Goal: Information Seeking & Learning: Understand process/instructions

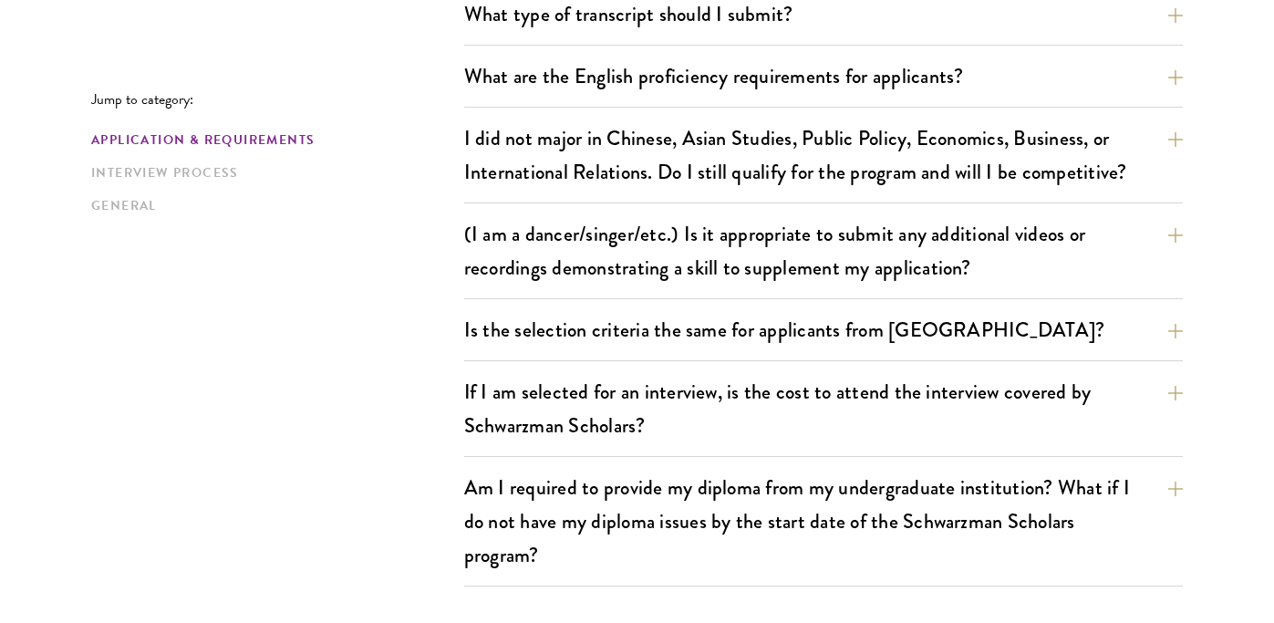
scroll to position [1502, 0]
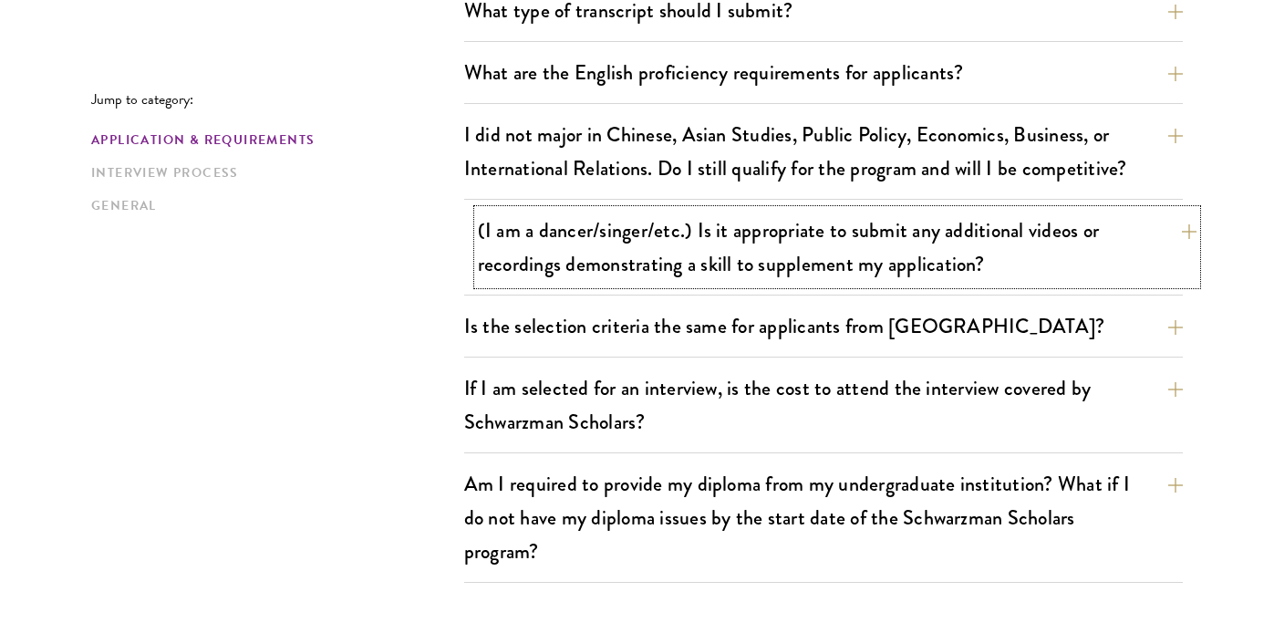
click at [586, 274] on button "(I am a dancer/singer/etc.) Is it appropriate to submit any additional videos o…" at bounding box center [837, 247] width 718 height 75
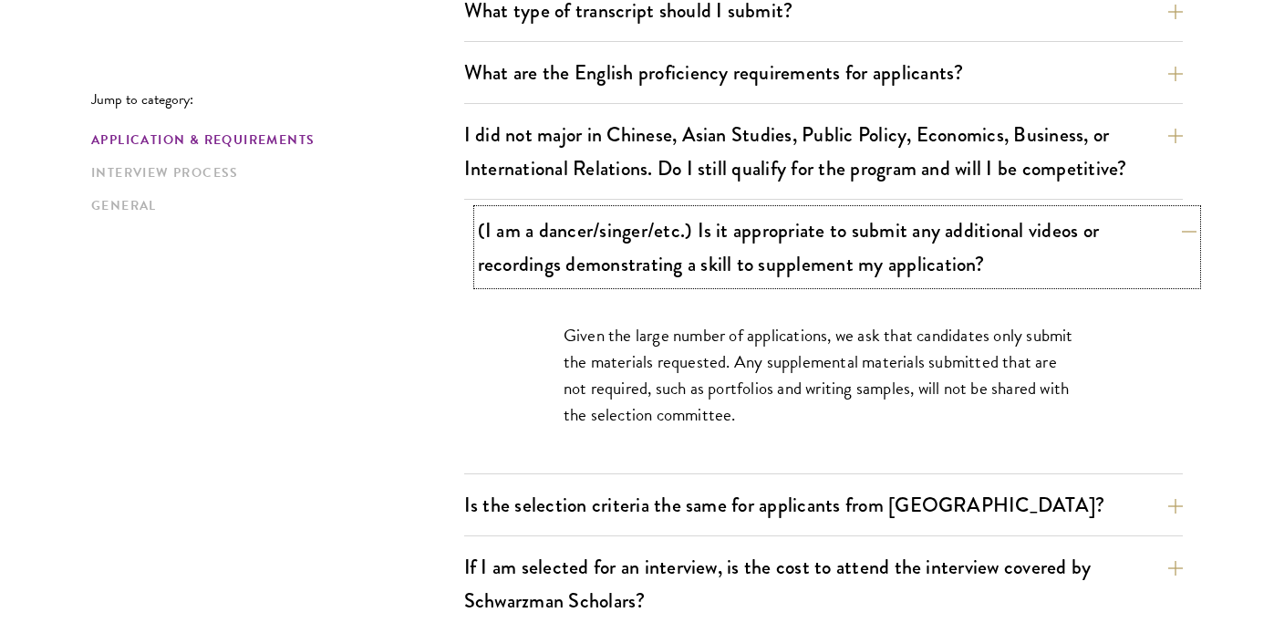
click at [621, 255] on button "(I am a dancer/singer/etc.) Is it appropriate to submit any additional videos o…" at bounding box center [837, 247] width 718 height 75
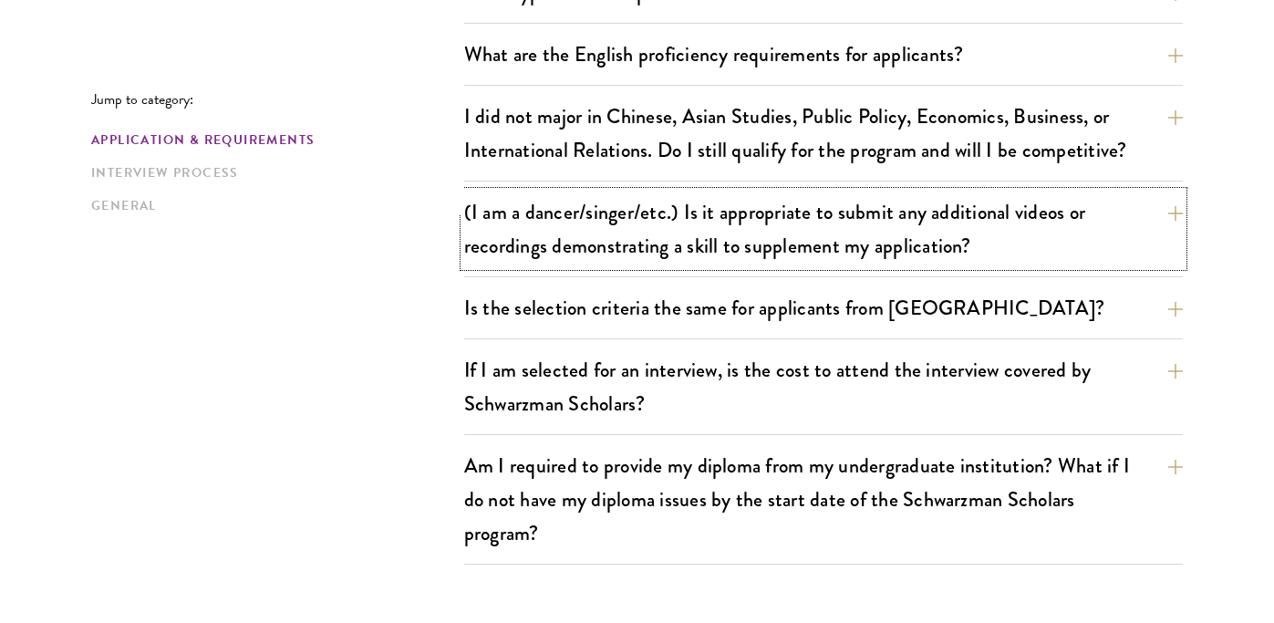
scroll to position [1547, 0]
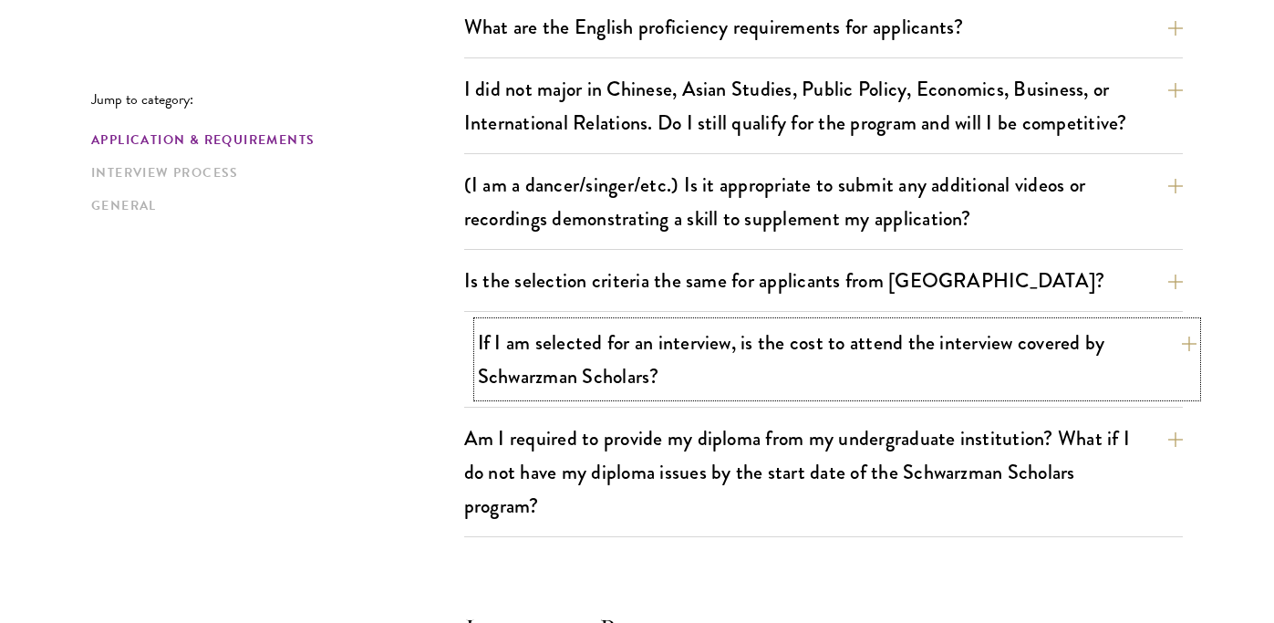
click at [584, 356] on button "If I am selected for an interview, is the cost to attend the interview covered …" at bounding box center [837, 359] width 718 height 75
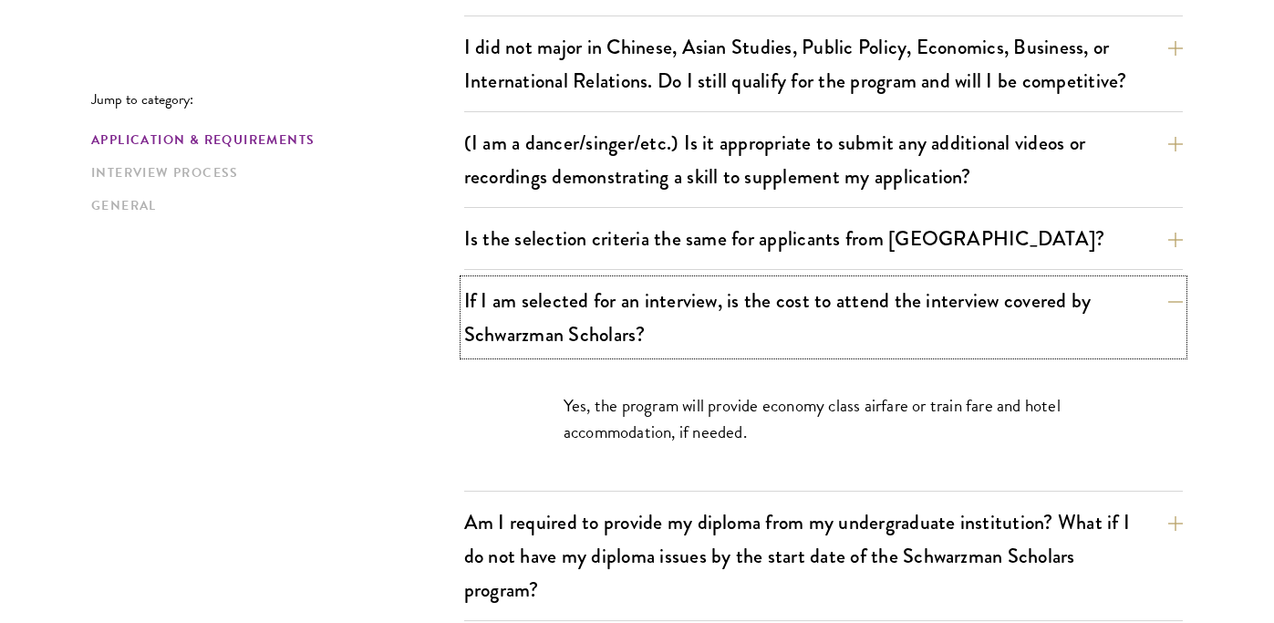
scroll to position [1594, 0]
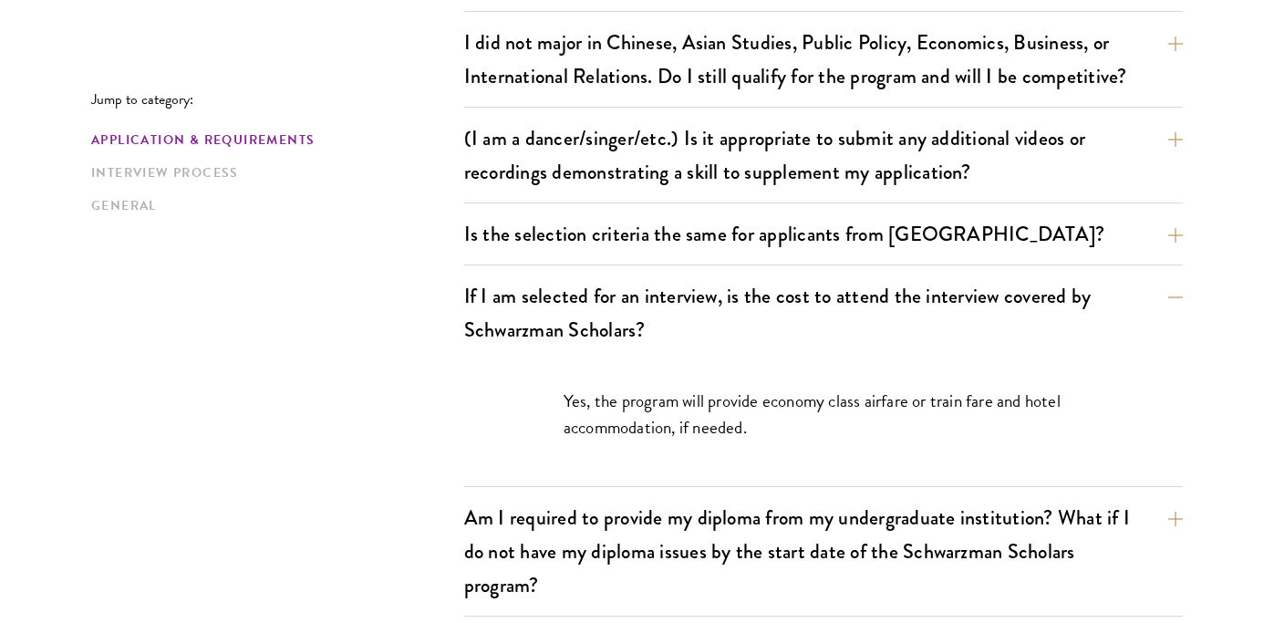
click at [412, 357] on div "Jump to category: Application & Requirements Interview Process General Applicat…" at bounding box center [636, 452] width 1091 height 3013
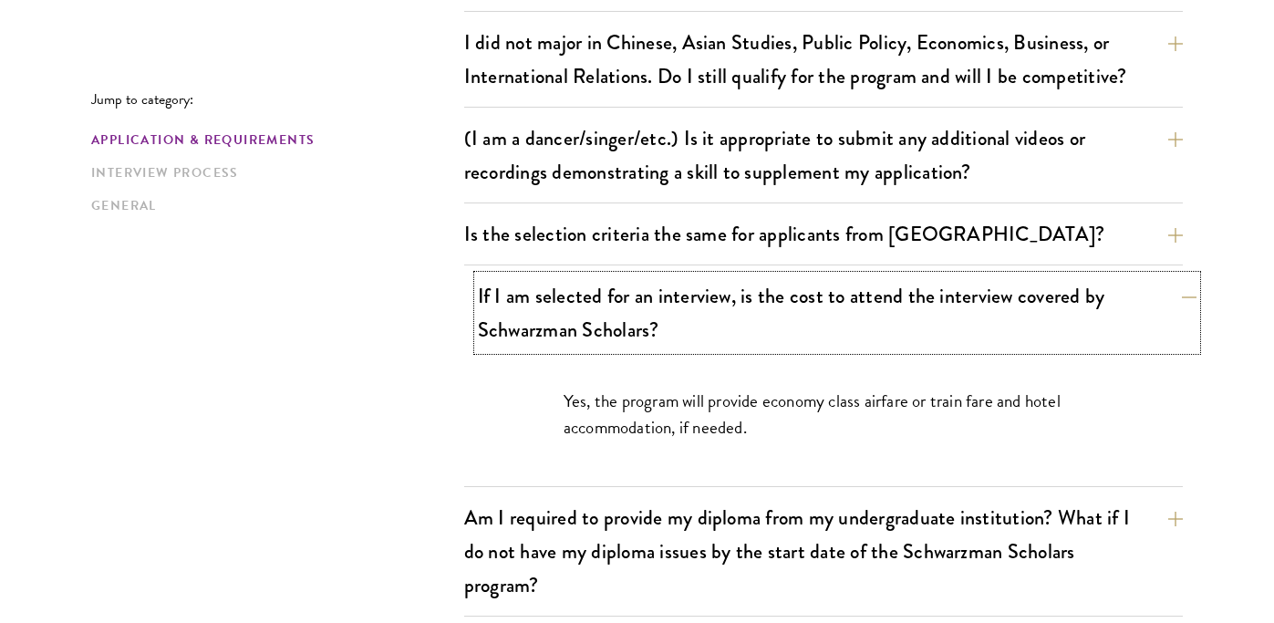
click at [669, 309] on button "If I am selected for an interview, is the cost to attend the interview covered …" at bounding box center [837, 312] width 718 height 75
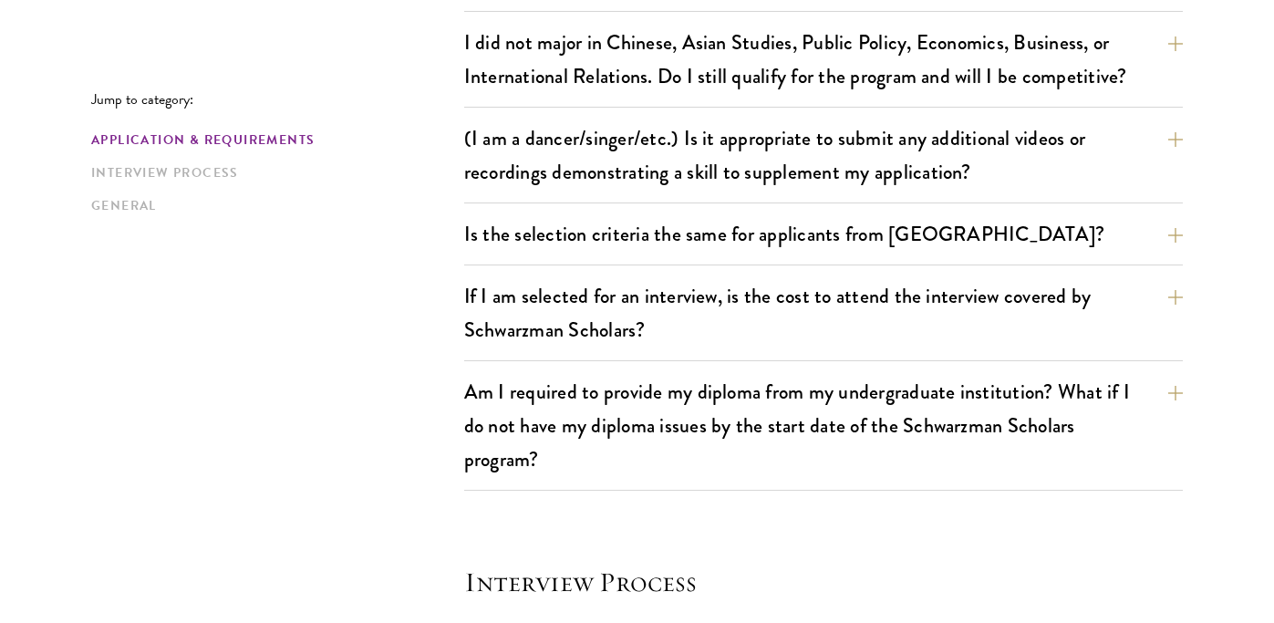
click at [407, 360] on div "Jump to category: Application & Requirements Interview Process General Applicat…" at bounding box center [636, 389] width 1091 height 2887
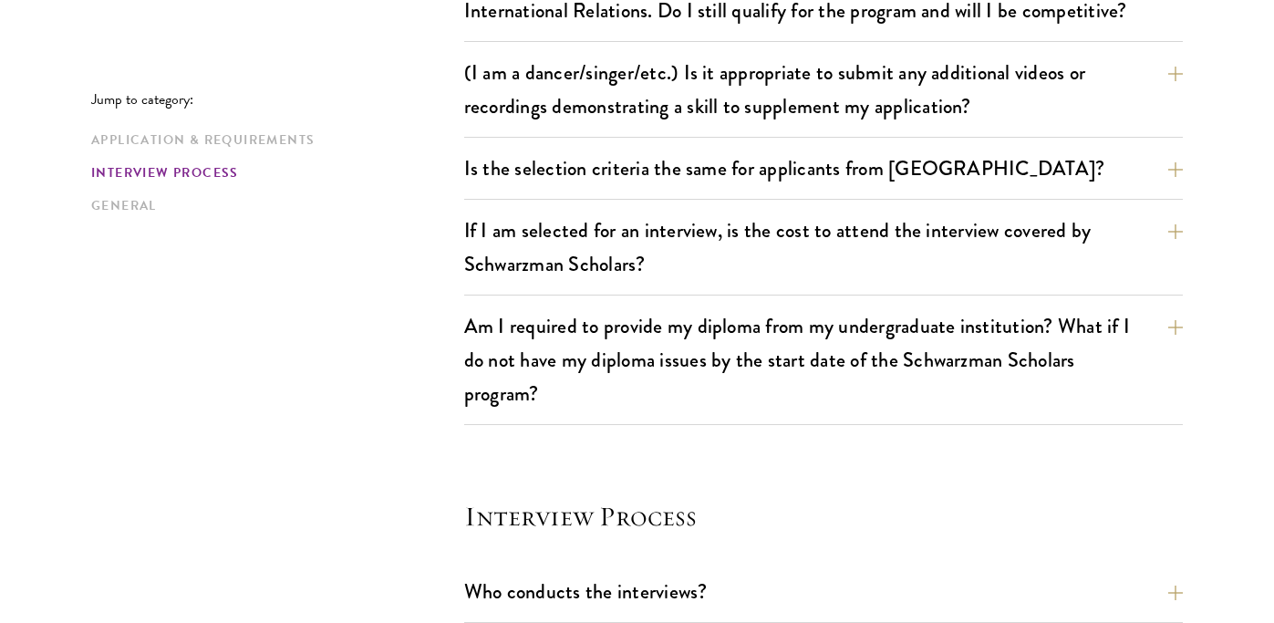
scroll to position [1660, 0]
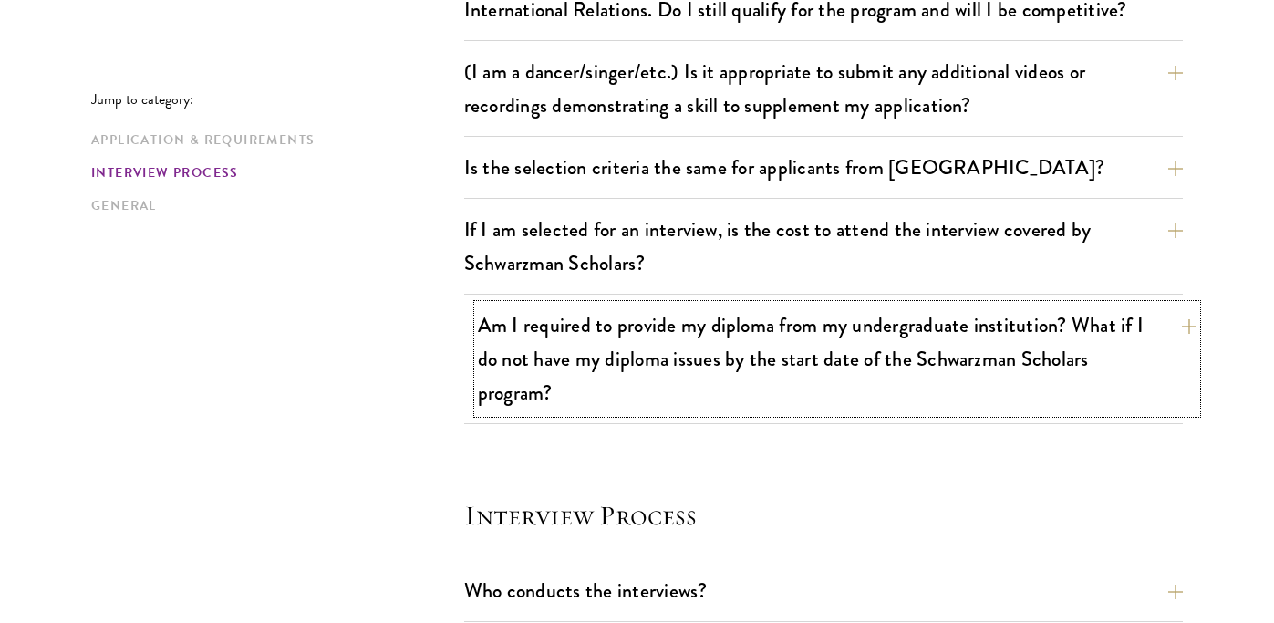
click at [650, 347] on button "Am I required to provide my diploma from my undergraduate institution? What if …" at bounding box center [837, 359] width 718 height 109
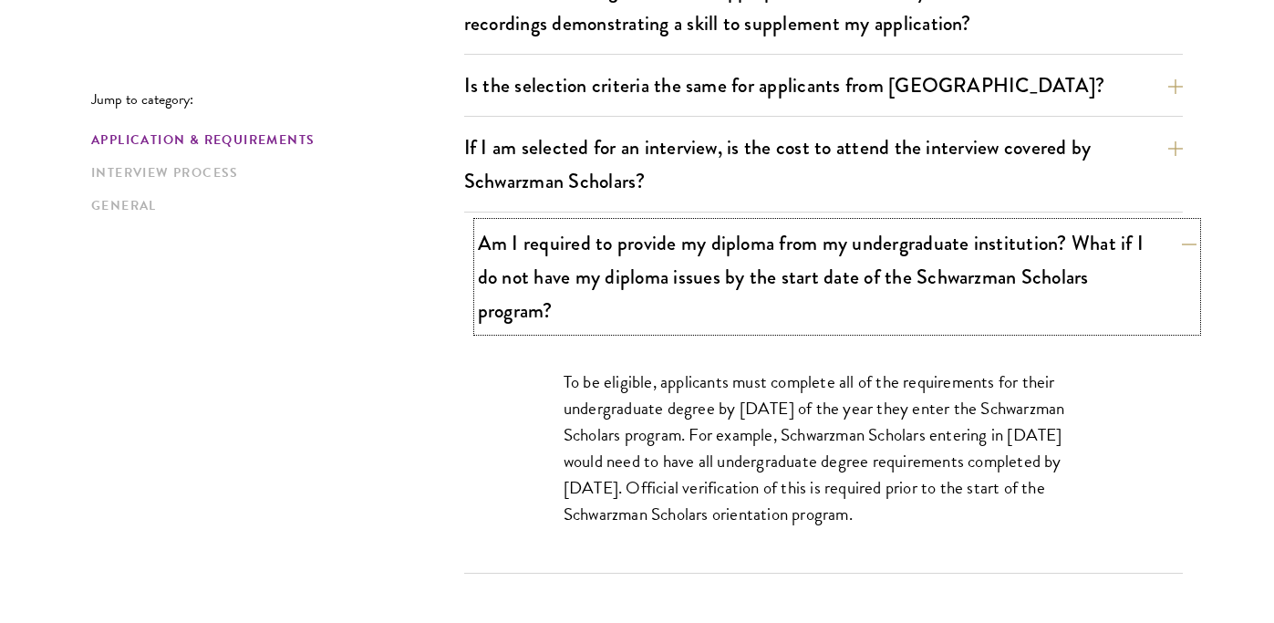
scroll to position [1743, 0]
click at [652, 317] on button "Am I required to provide my diploma from my undergraduate institution? What if …" at bounding box center [837, 276] width 718 height 109
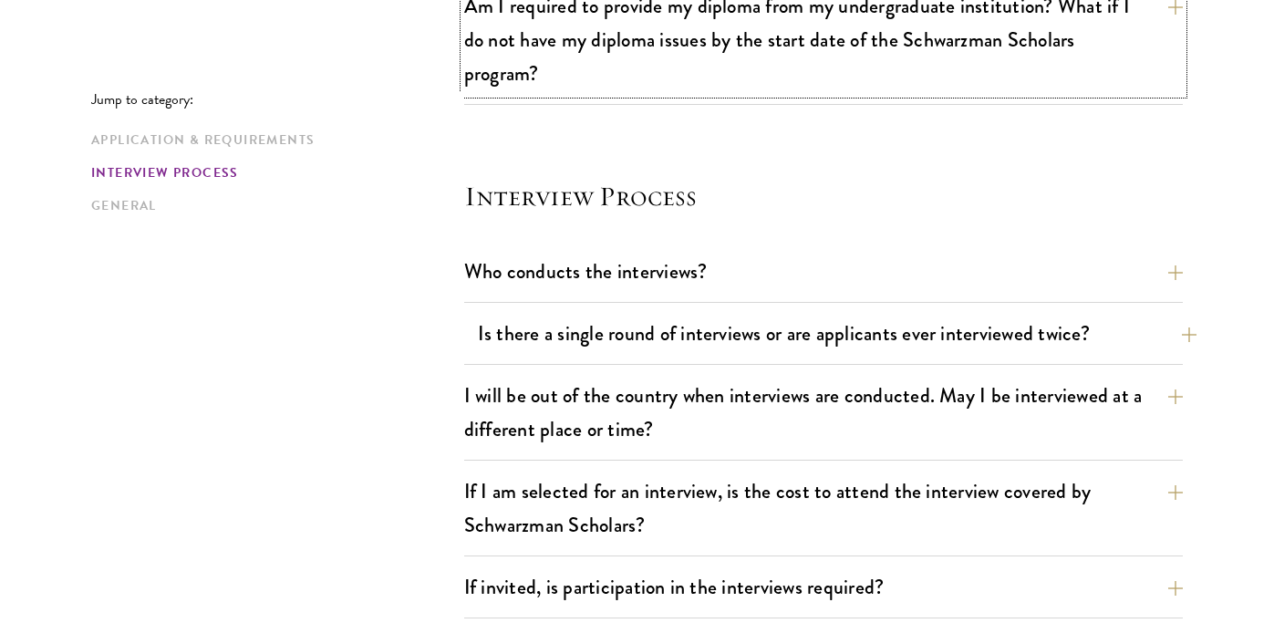
scroll to position [1987, 0]
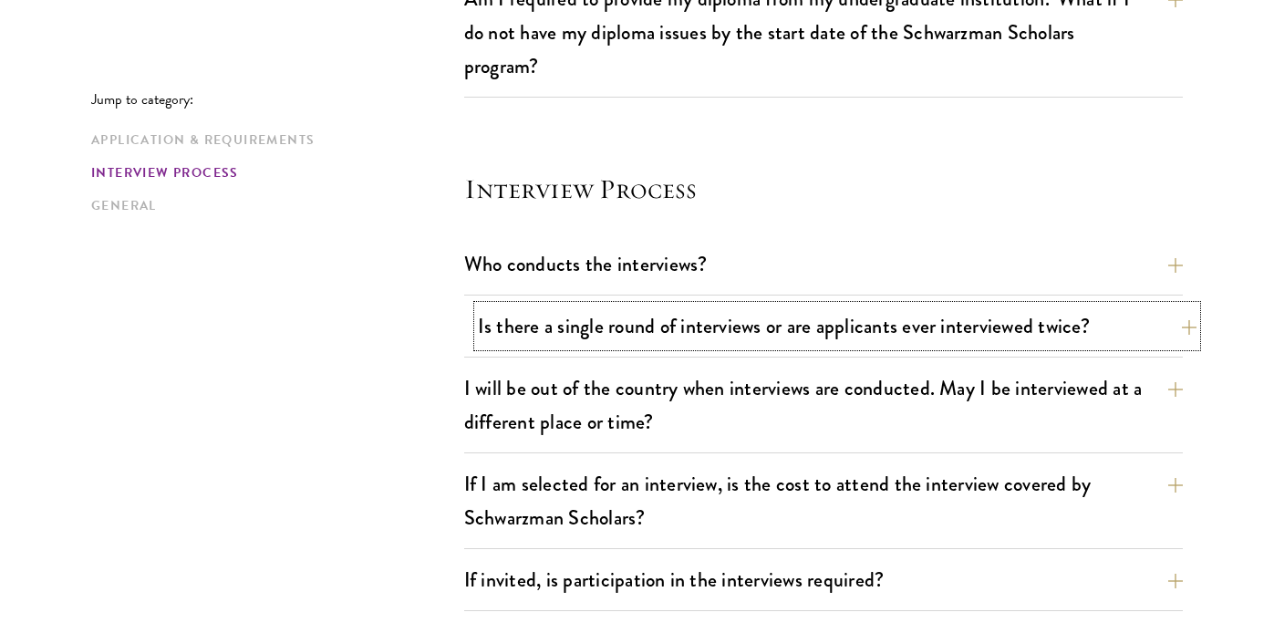
click at [675, 332] on button "Is there a single round of interviews or are applicants ever interviewed twice?" at bounding box center [837, 325] width 718 height 41
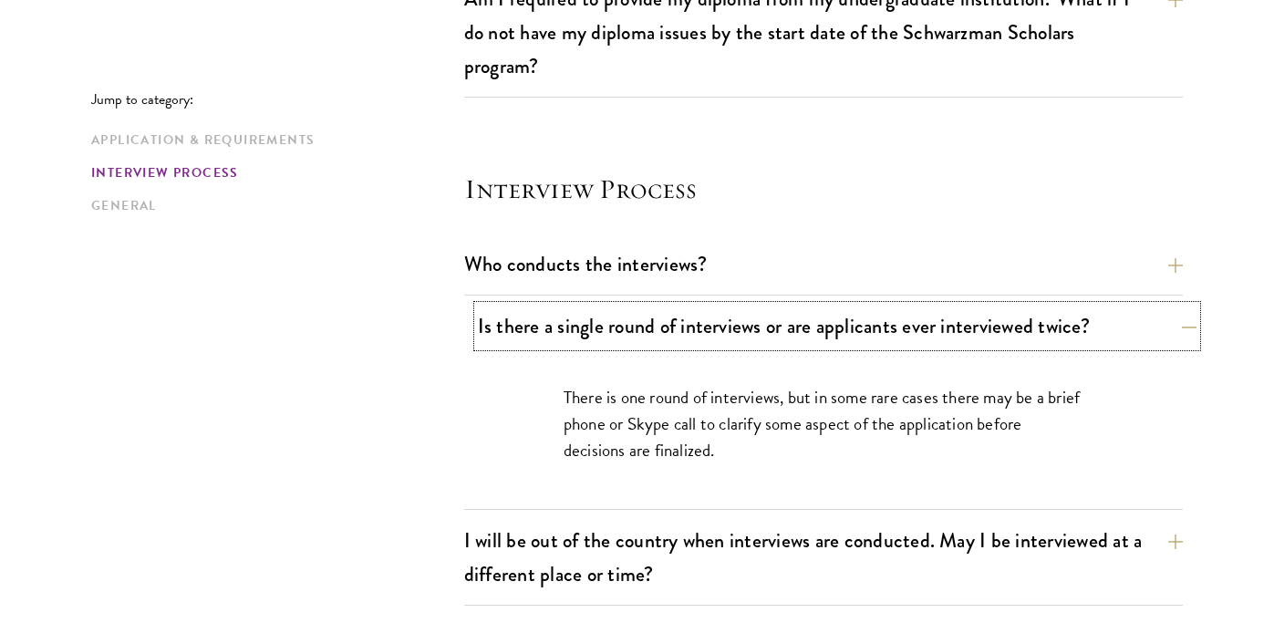
click at [629, 320] on button "Is there a single round of interviews or are applicants ever interviewed twice?" at bounding box center [837, 325] width 718 height 41
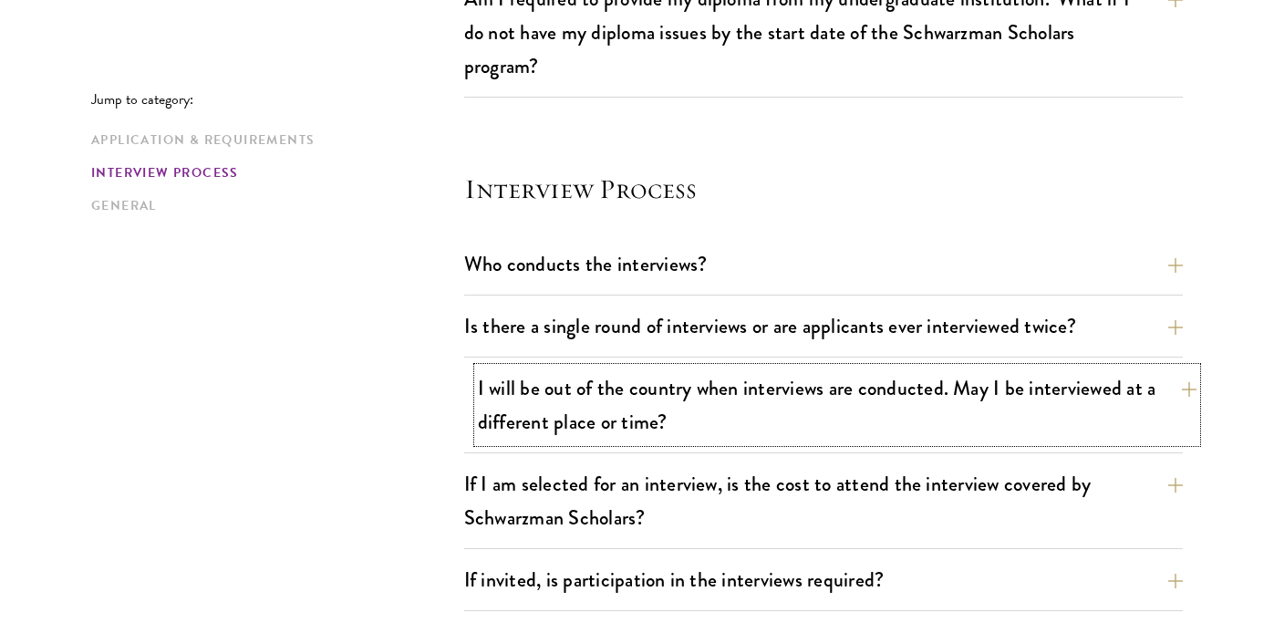
click at [671, 416] on button "I will be out of the country when interviews are conducted. May I be interviewe…" at bounding box center [837, 404] width 718 height 75
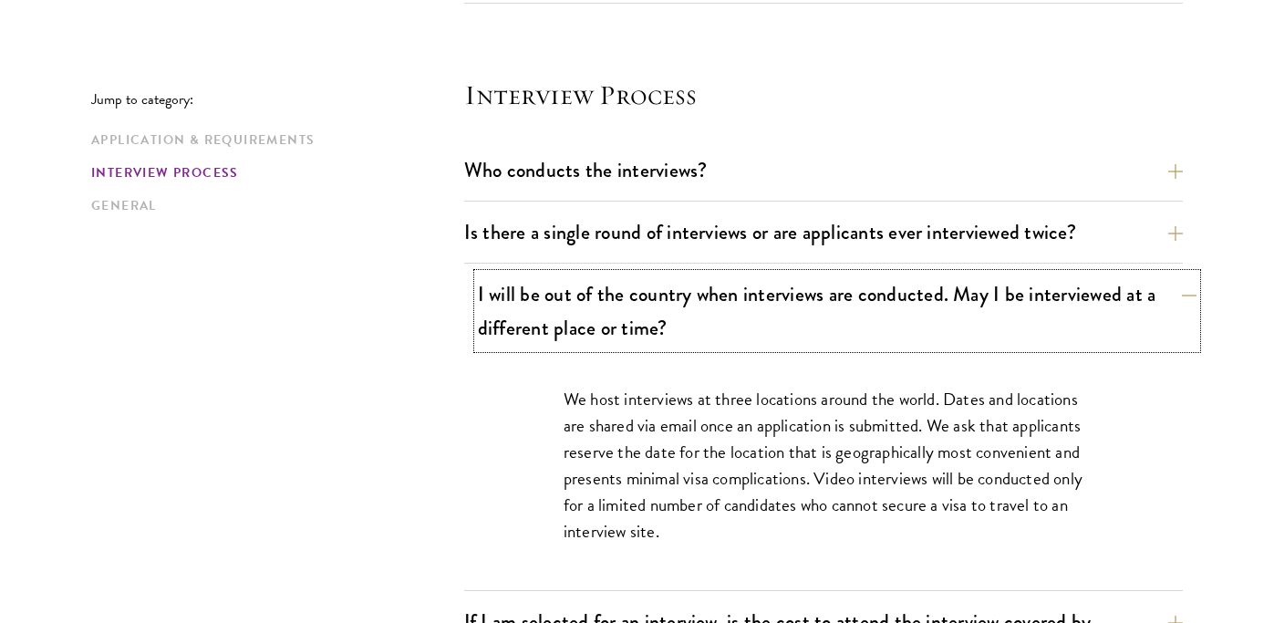
scroll to position [2107, 0]
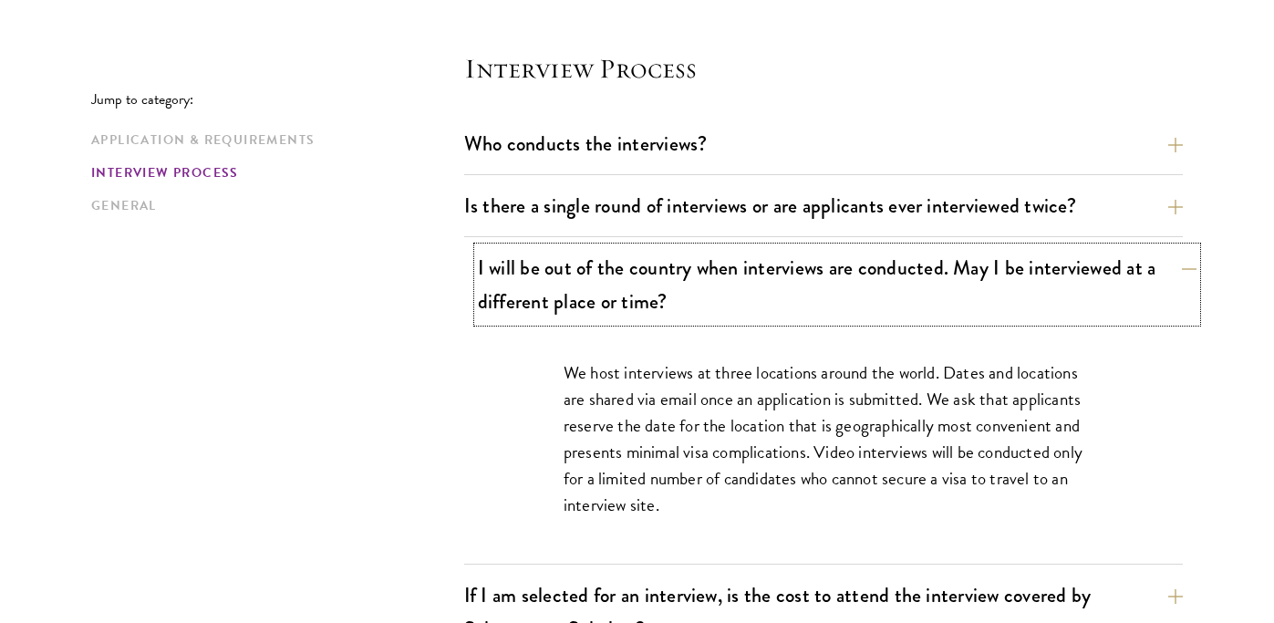
click at [666, 299] on button "I will be out of the country when interviews are conducted. May I be interviewe…" at bounding box center [837, 284] width 718 height 75
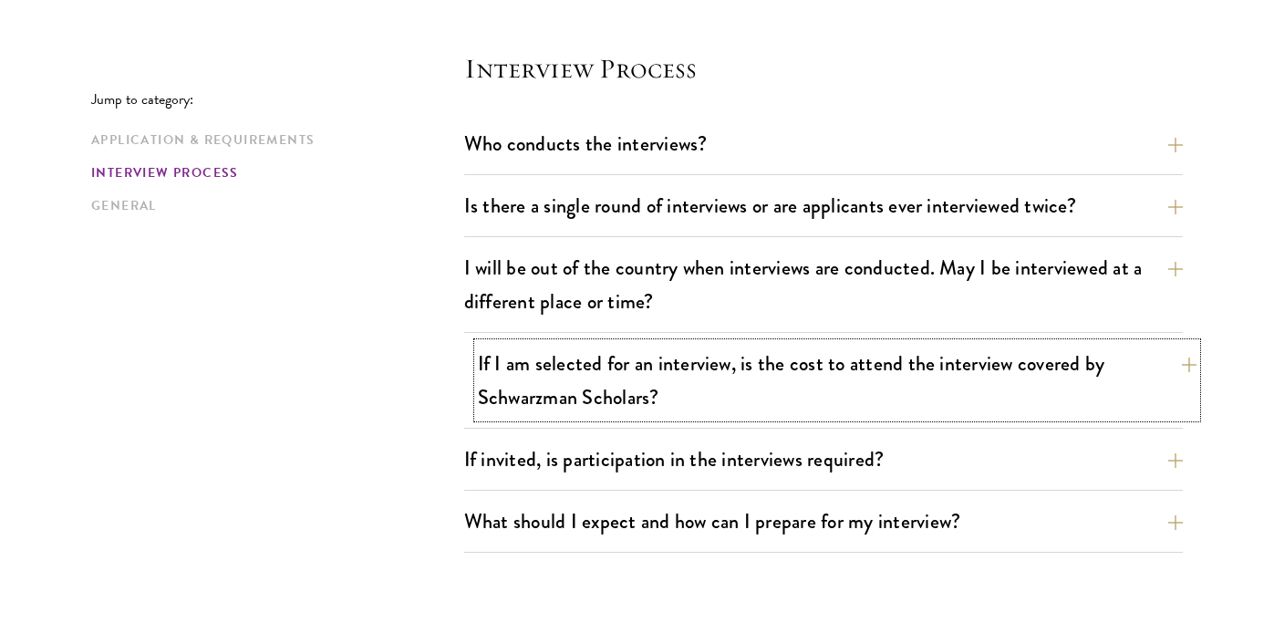
click at [538, 383] on button "If I am selected for an interview, is the cost to attend the interview covered …" at bounding box center [837, 380] width 718 height 75
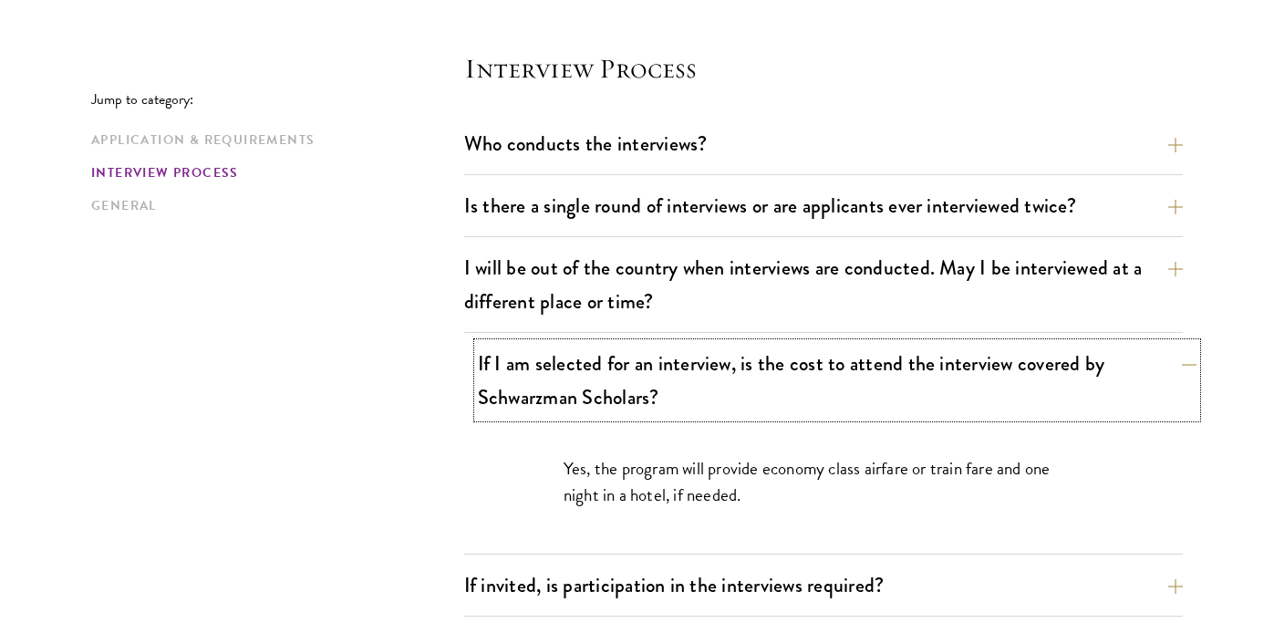
click at [556, 382] on button "If I am selected for an interview, is the cost to attend the interview covered …" at bounding box center [837, 380] width 718 height 75
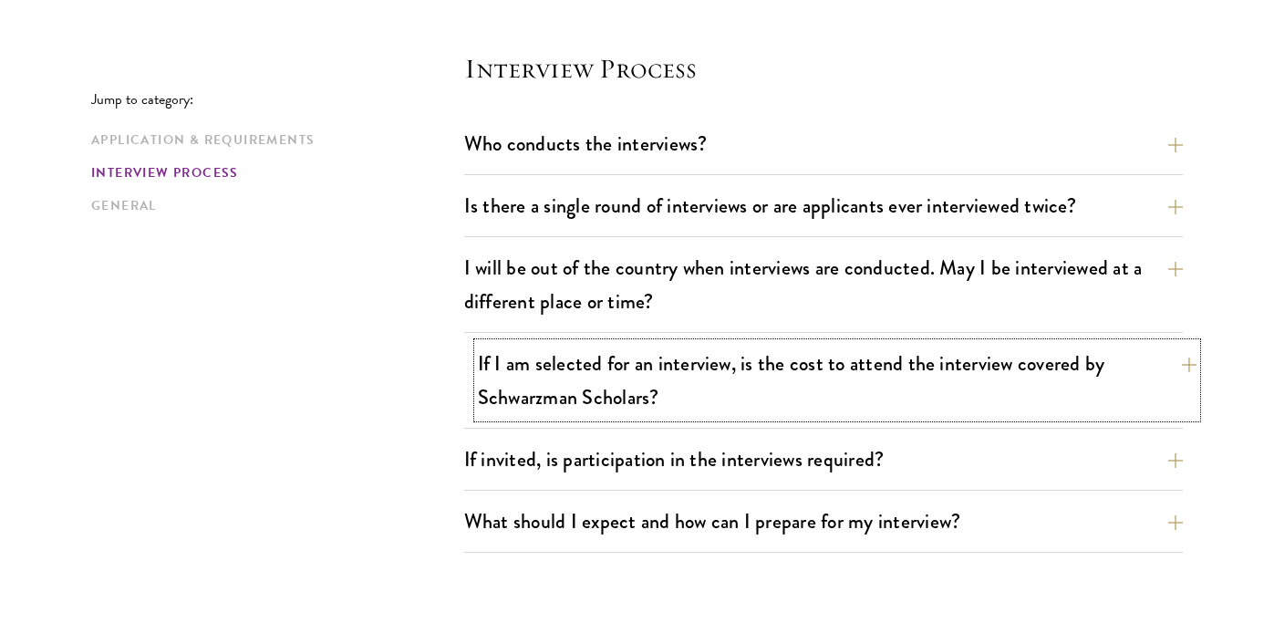
click at [568, 375] on button "If I am selected for an interview, is the cost to attend the interview covered …" at bounding box center [837, 380] width 718 height 75
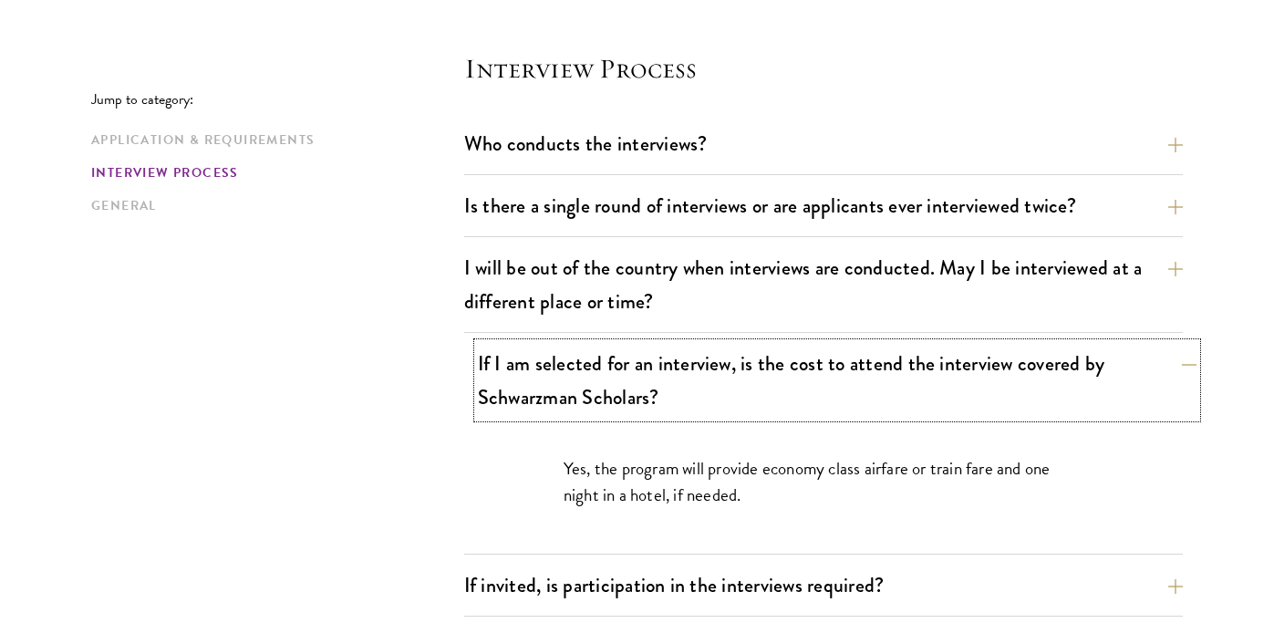
click at [567, 377] on button "If I am selected for an interview, is the cost to attend the interview covered …" at bounding box center [837, 380] width 718 height 75
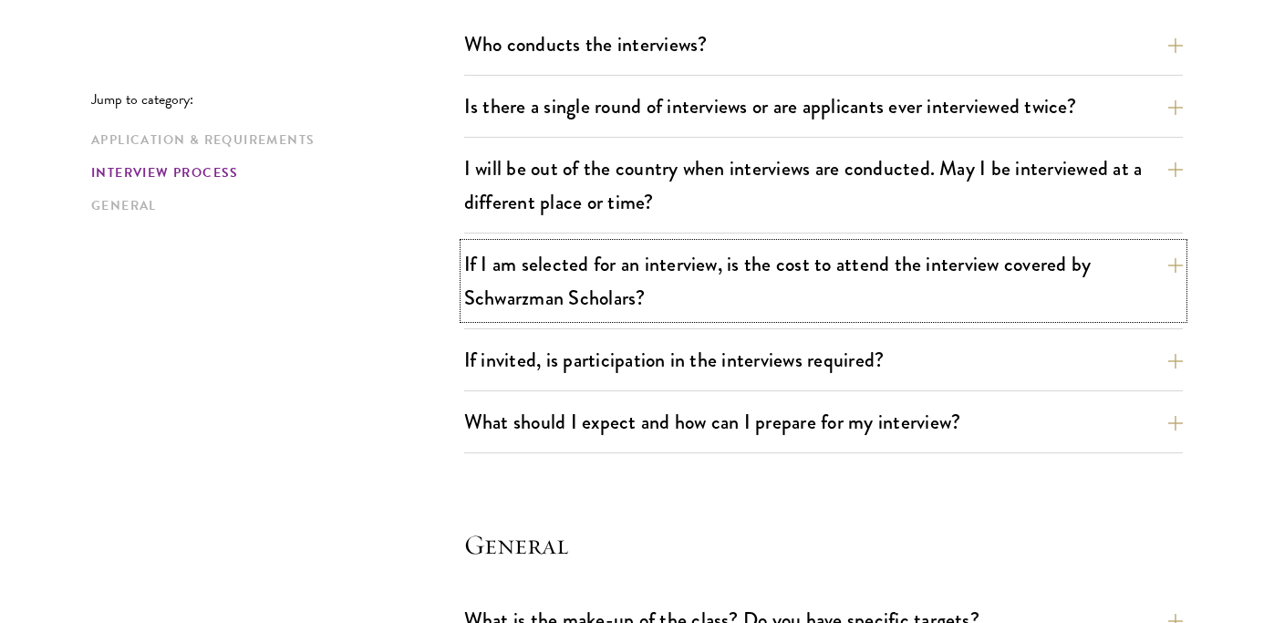
scroll to position [2226, 0]
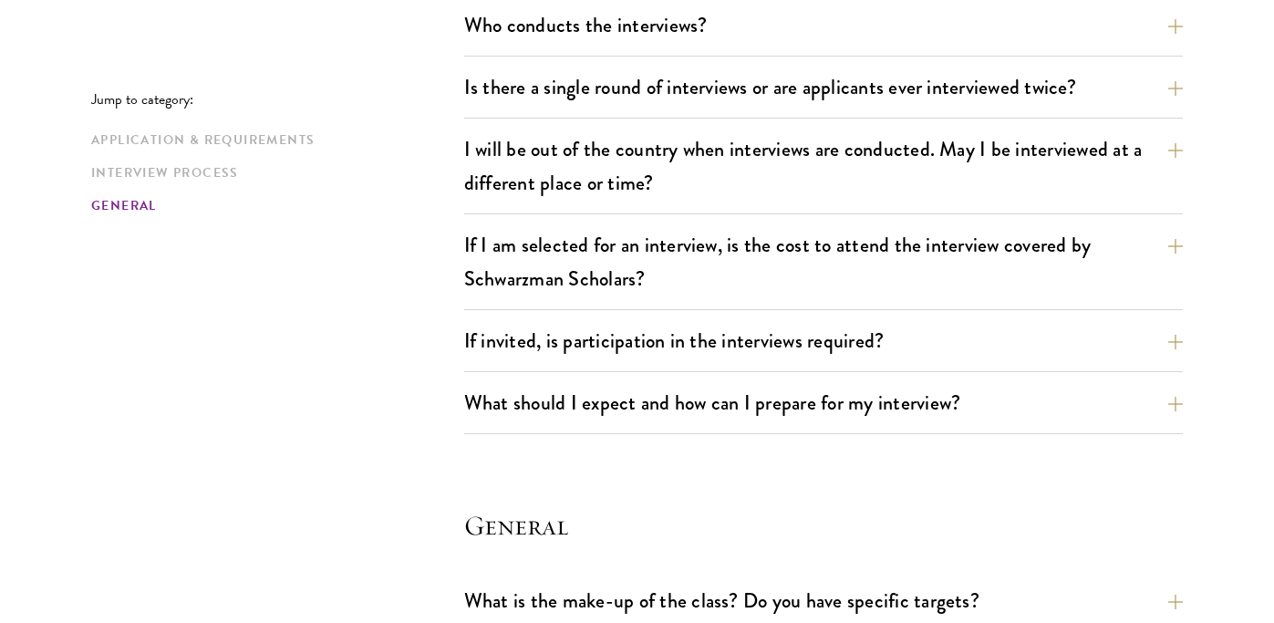
click at [636, 348] on button "If invited, is participation in the interviews required?" at bounding box center [837, 340] width 718 height 41
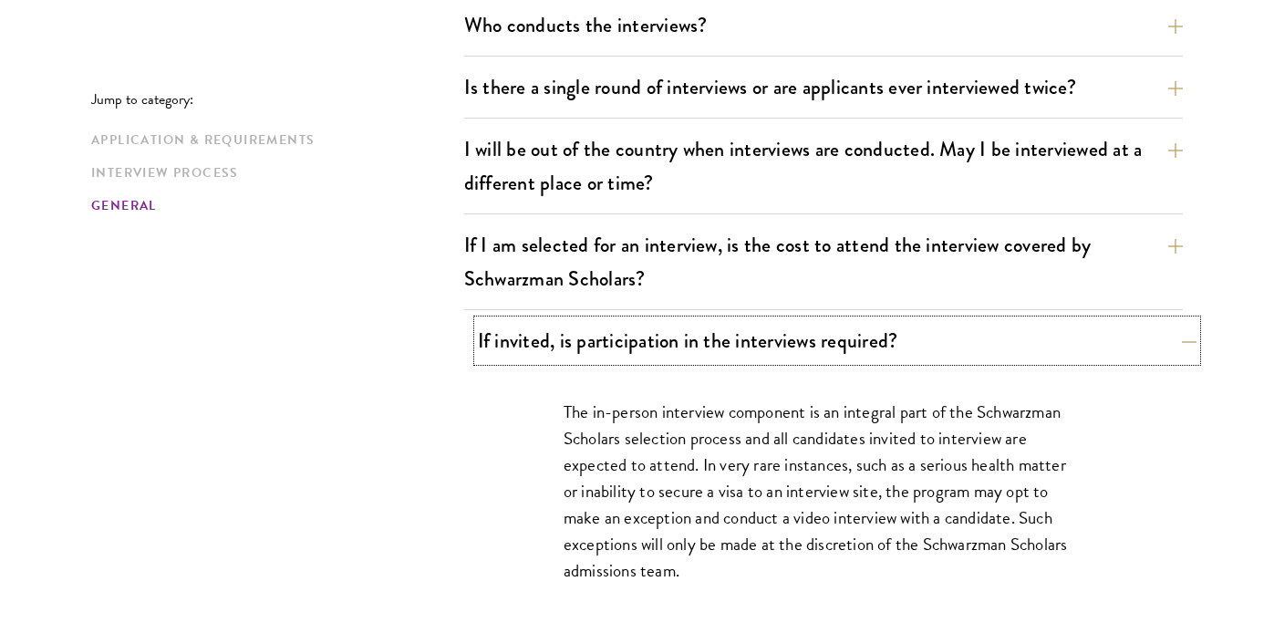
click at [626, 349] on button "If invited, is participation in the interviews required?" at bounding box center [837, 340] width 718 height 41
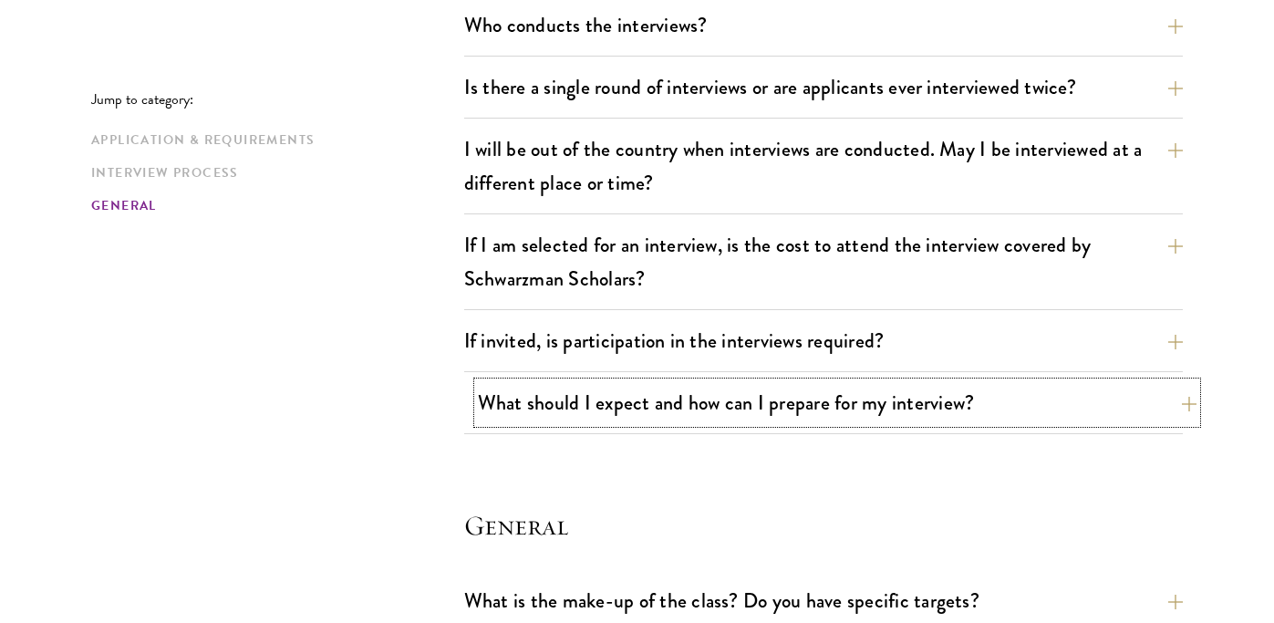
click at [659, 398] on button "What should I expect and how can I prepare for my interview?" at bounding box center [837, 402] width 718 height 41
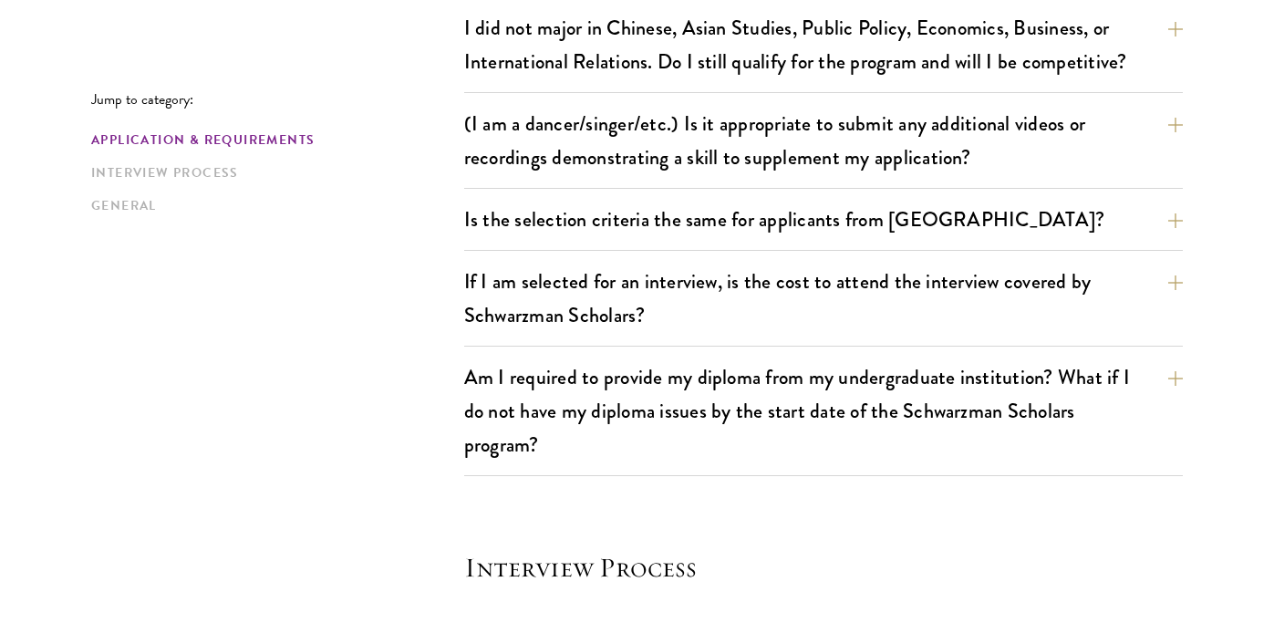
scroll to position [1621, 0]
